Goal: Task Accomplishment & Management: Manage account settings

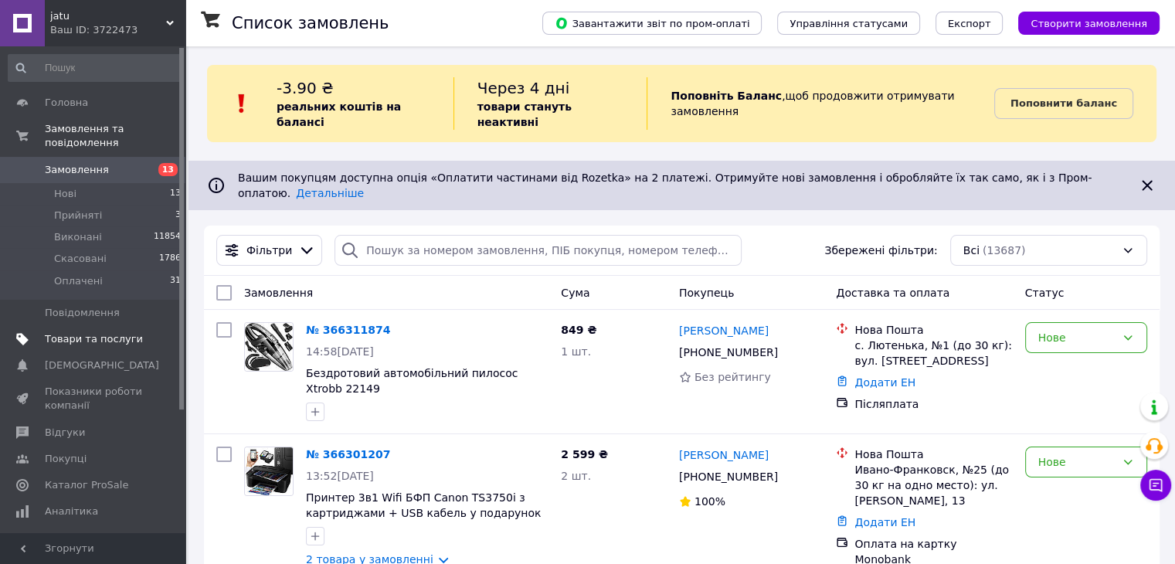
click at [117, 332] on span "Товари та послуги" at bounding box center [94, 339] width 98 height 14
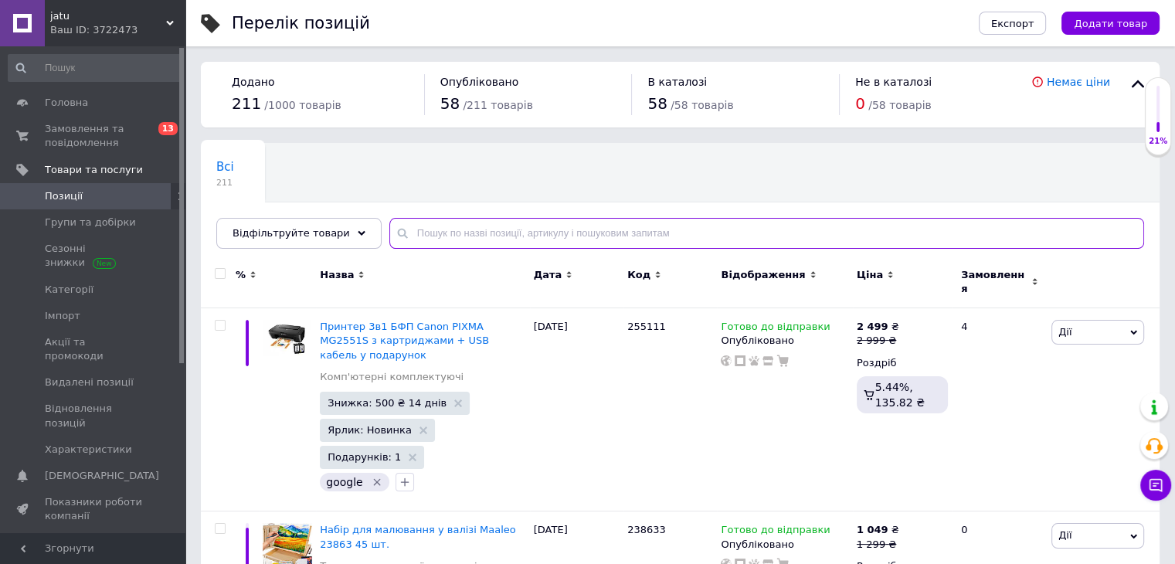
click at [438, 233] on input "text" at bounding box center [766, 233] width 755 height 31
paste input "Vileda Turbo 2в1"
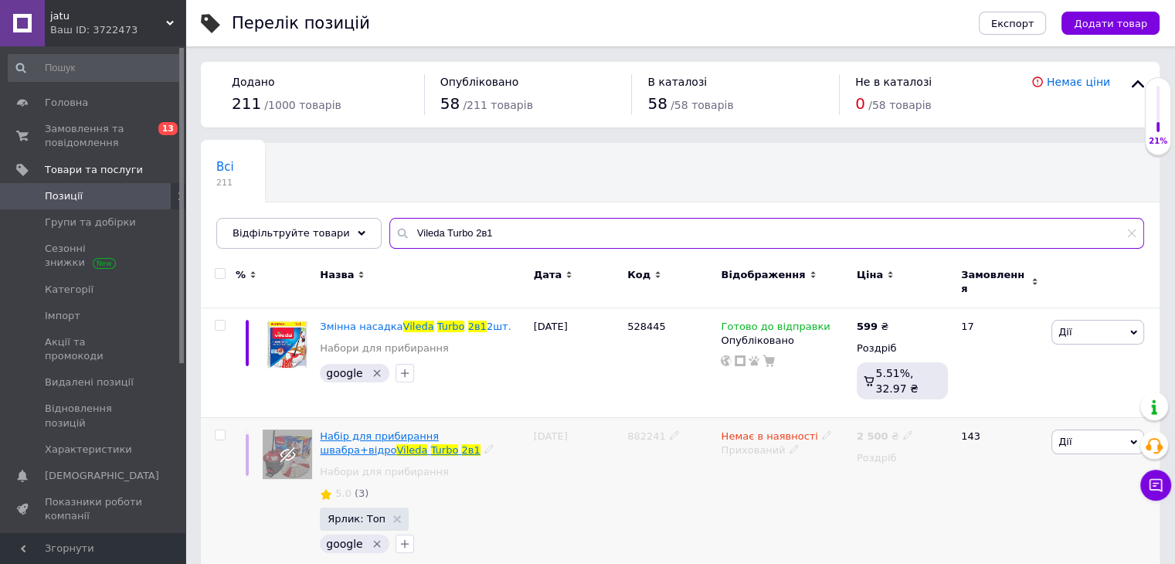
type input "Vileda Turbo 2в1"
click at [380, 432] on span "Набір для прибирання швабра+відро" at bounding box center [379, 442] width 119 height 25
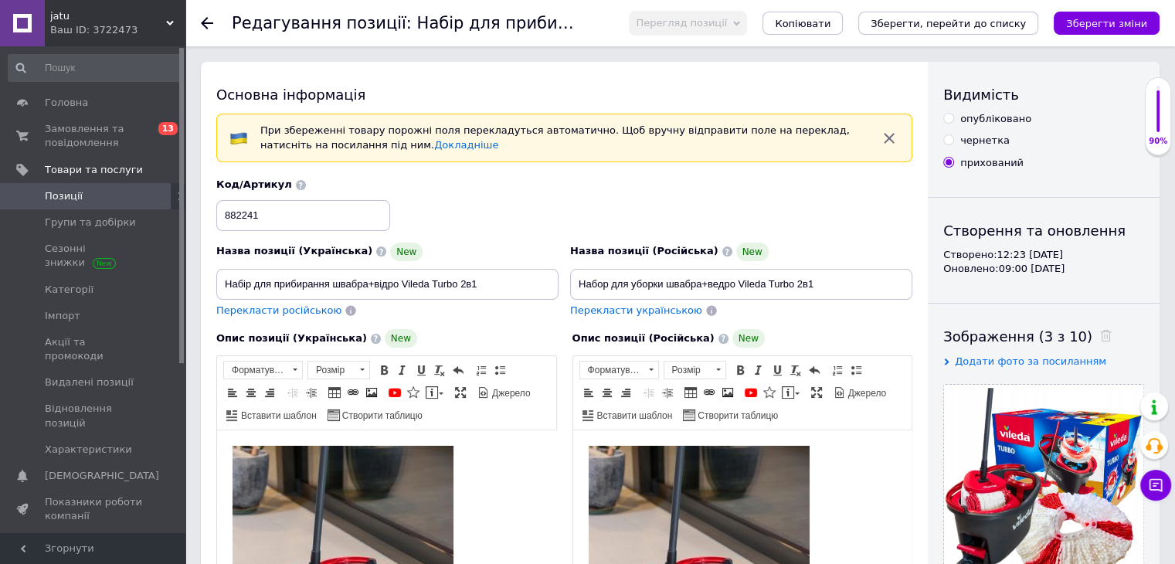
click at [973, 112] on div "опубліковано" at bounding box center [995, 119] width 71 height 14
click at [953, 113] on input "опубліковано" at bounding box center [948, 118] width 10 height 10
radio input "true"
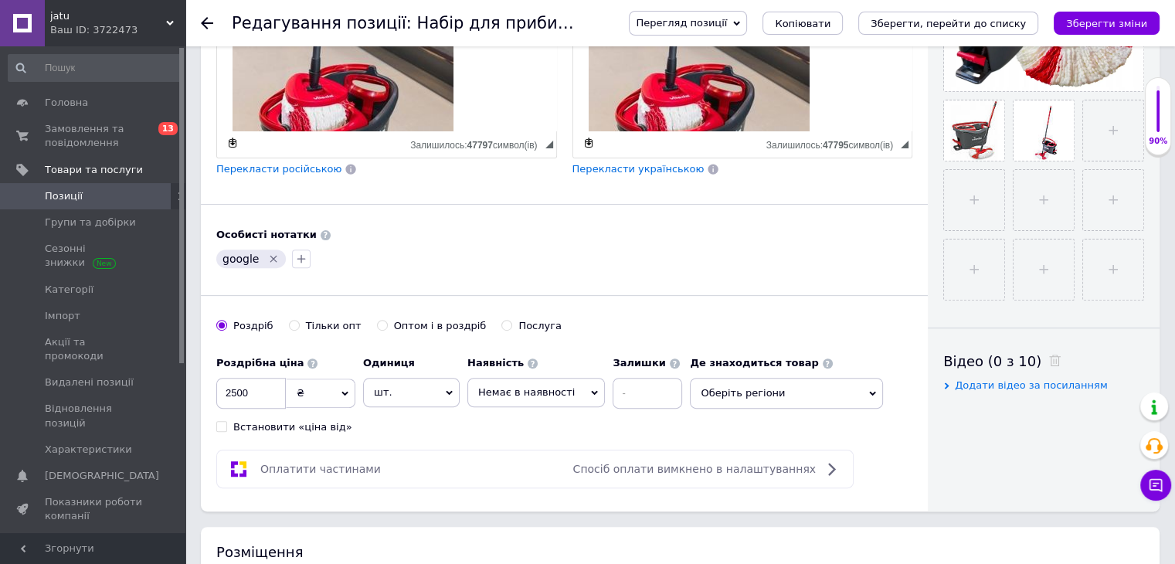
click at [517, 392] on span "Немає в наявності" at bounding box center [526, 392] width 97 height 12
click at [494, 461] on li "Готово до відправки" at bounding box center [536, 468] width 136 height 22
click at [229, 382] on input "2500" at bounding box center [251, 393] width 70 height 31
type input "1999"
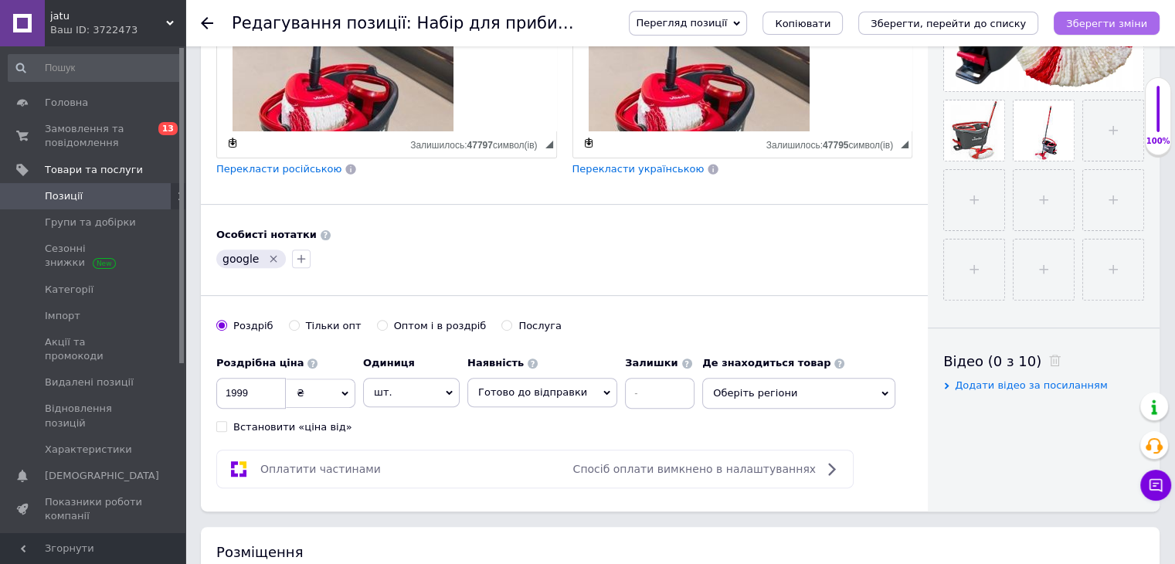
click at [1128, 22] on icon "Зберегти зміни" at bounding box center [1106, 24] width 81 height 12
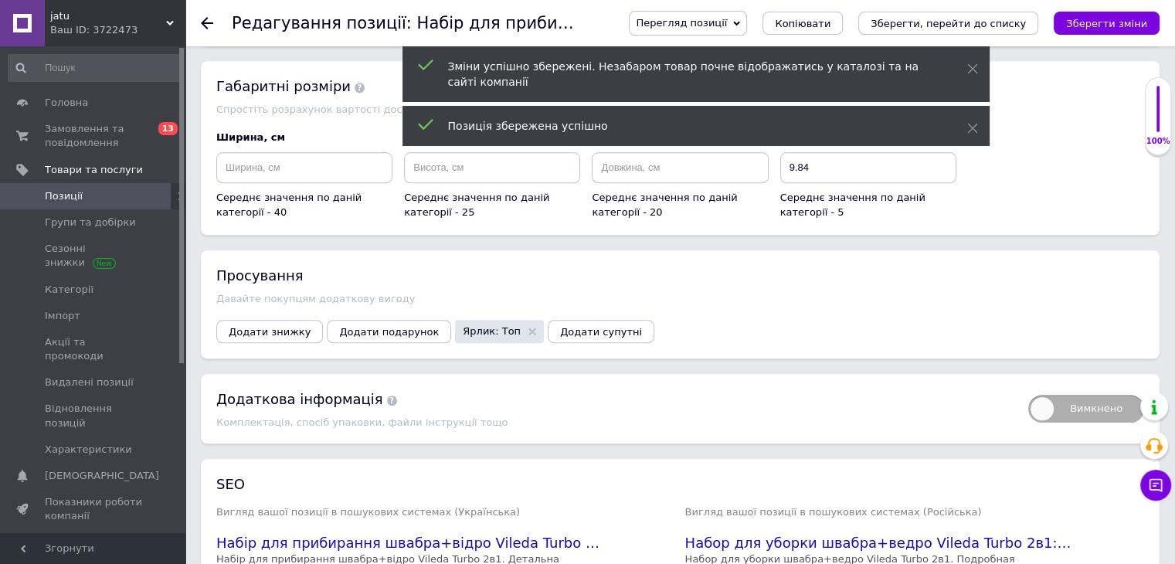
scroll to position [1661, 0]
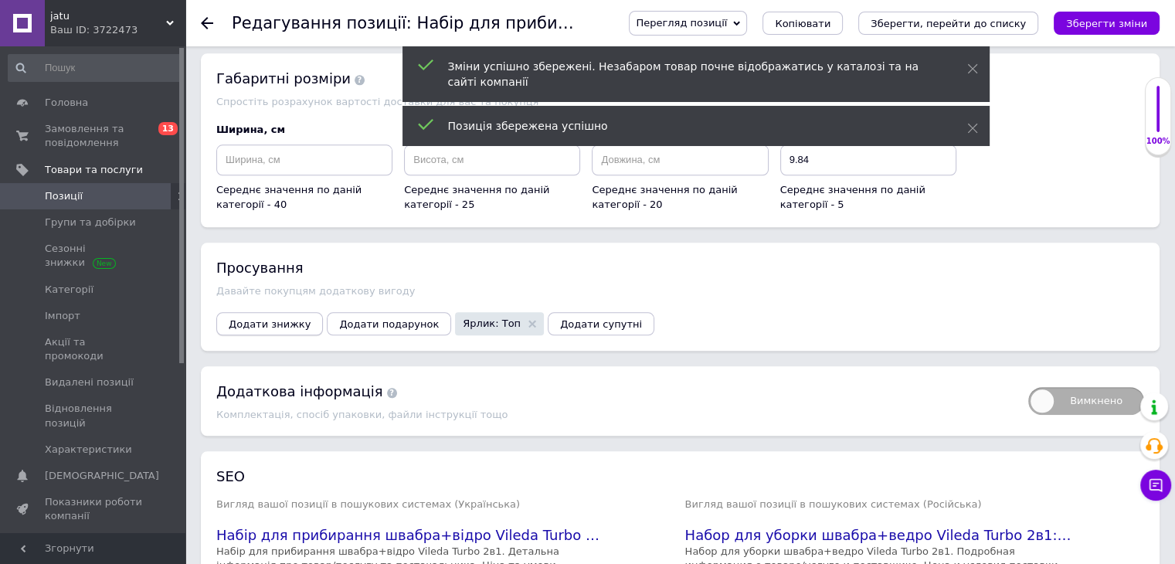
click at [256, 312] on button "Додати знижку" at bounding box center [269, 323] width 107 height 23
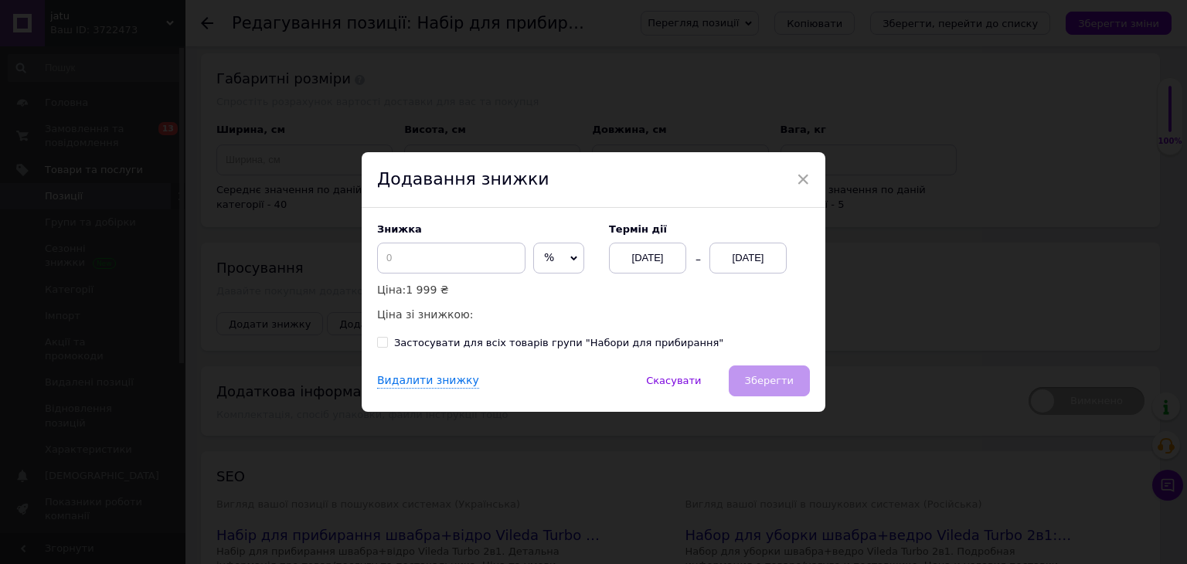
click at [545, 260] on span "%" at bounding box center [558, 258] width 51 height 31
click at [560, 285] on li "₴" at bounding box center [558, 291] width 49 height 22
click at [467, 260] on input at bounding box center [451, 258] width 148 height 31
type input "500"
click at [754, 255] on div "[DATE]" at bounding box center [747, 258] width 77 height 31
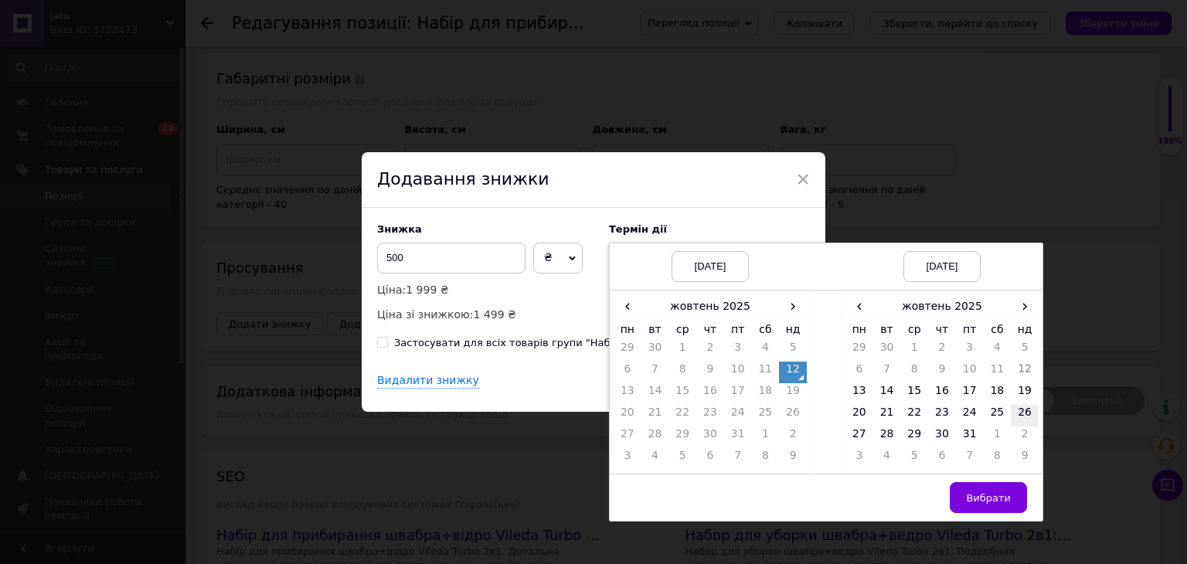
click at [1027, 413] on td "26" at bounding box center [1024, 416] width 28 height 22
click at [982, 494] on span "Вибрати" at bounding box center [988, 498] width 45 height 12
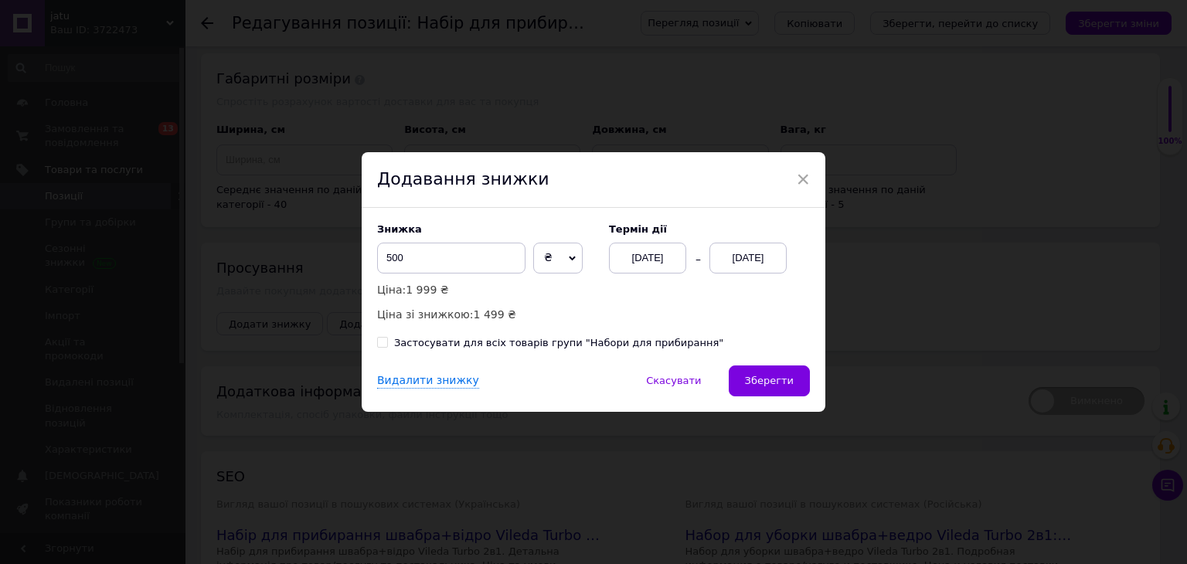
click at [807, 385] on div "Видалити знижку   Скасувати   Зберегти" at bounding box center [594, 388] width 464 height 46
click at [773, 381] on span "Зберегти" at bounding box center [769, 381] width 49 height 12
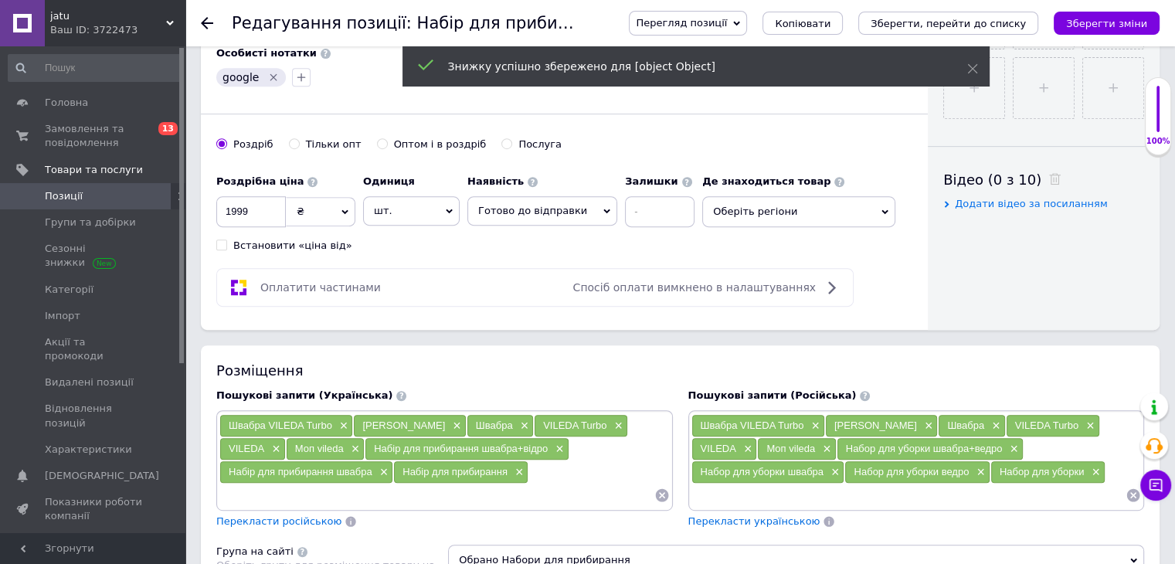
scroll to position [0, 0]
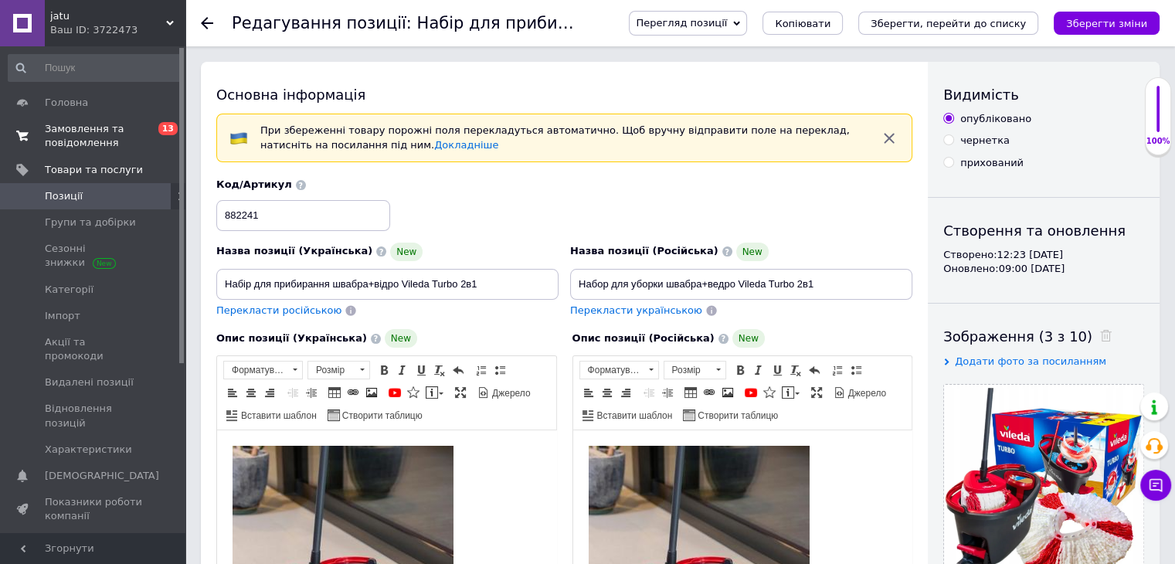
click at [117, 127] on span "Замовлення та повідомлення" at bounding box center [94, 136] width 98 height 28
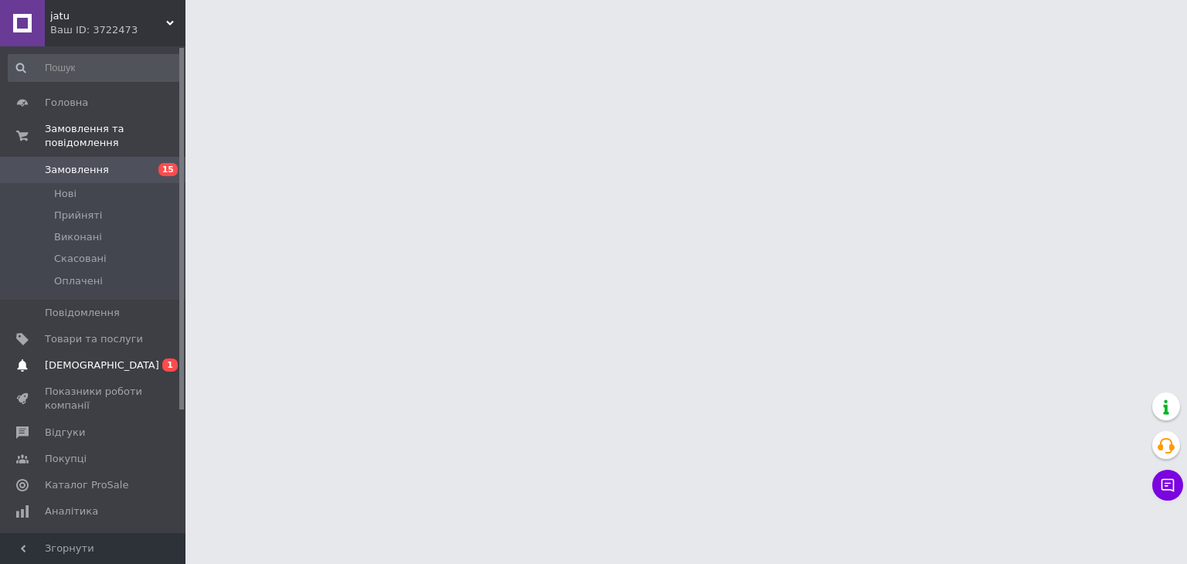
click at [127, 358] on span "[DEMOGRAPHIC_DATA]" at bounding box center [94, 365] width 98 height 14
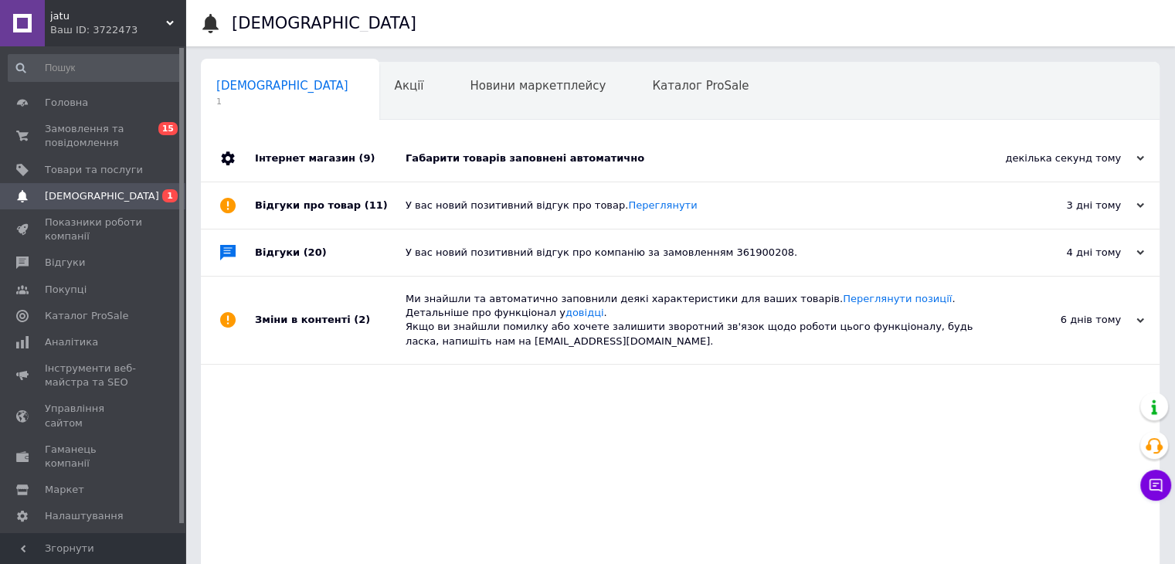
click at [479, 152] on div "Габарити товарів заповнені автоматично" at bounding box center [698, 158] width 584 height 14
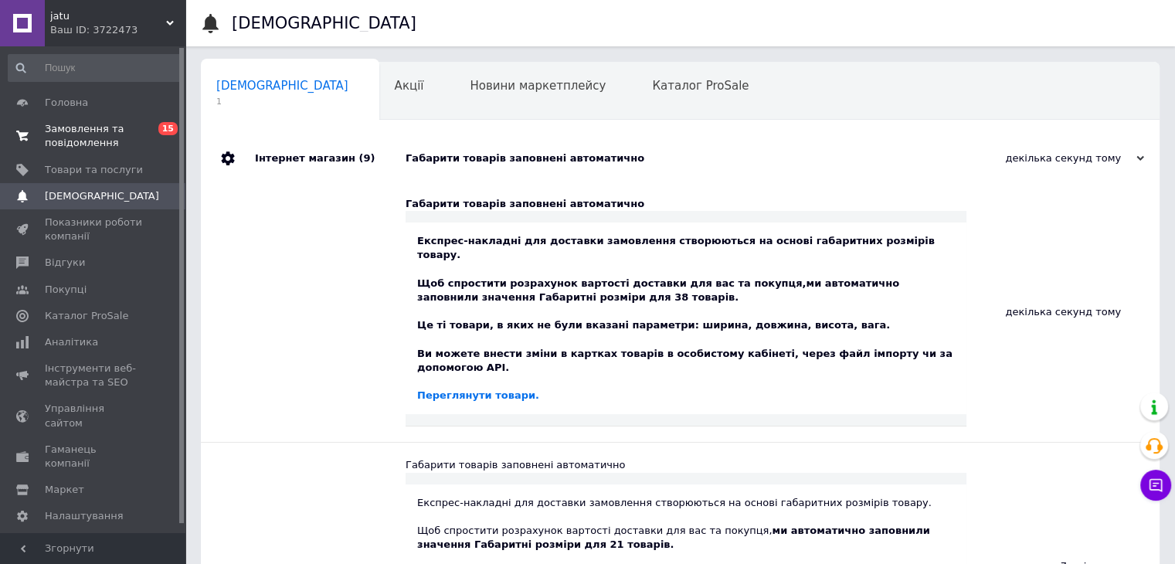
click at [114, 120] on link "Замовлення та повідомлення 0 15" at bounding box center [95, 136] width 190 height 40
